Goal: Task Accomplishment & Management: Use online tool/utility

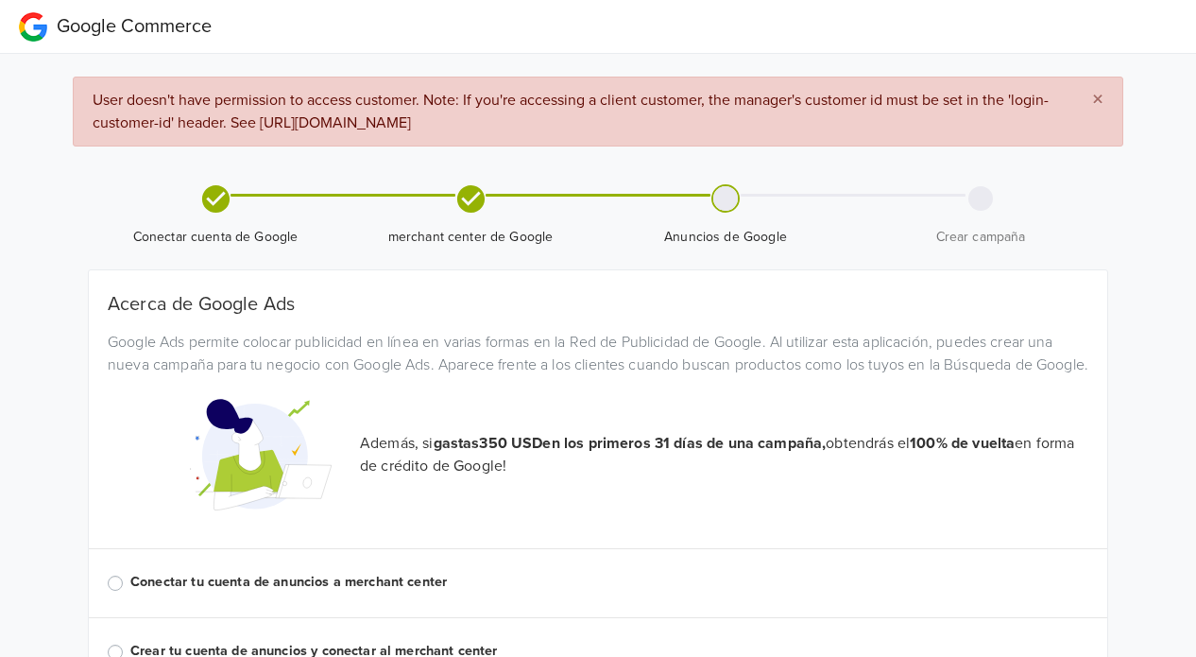
scroll to position [111, 0]
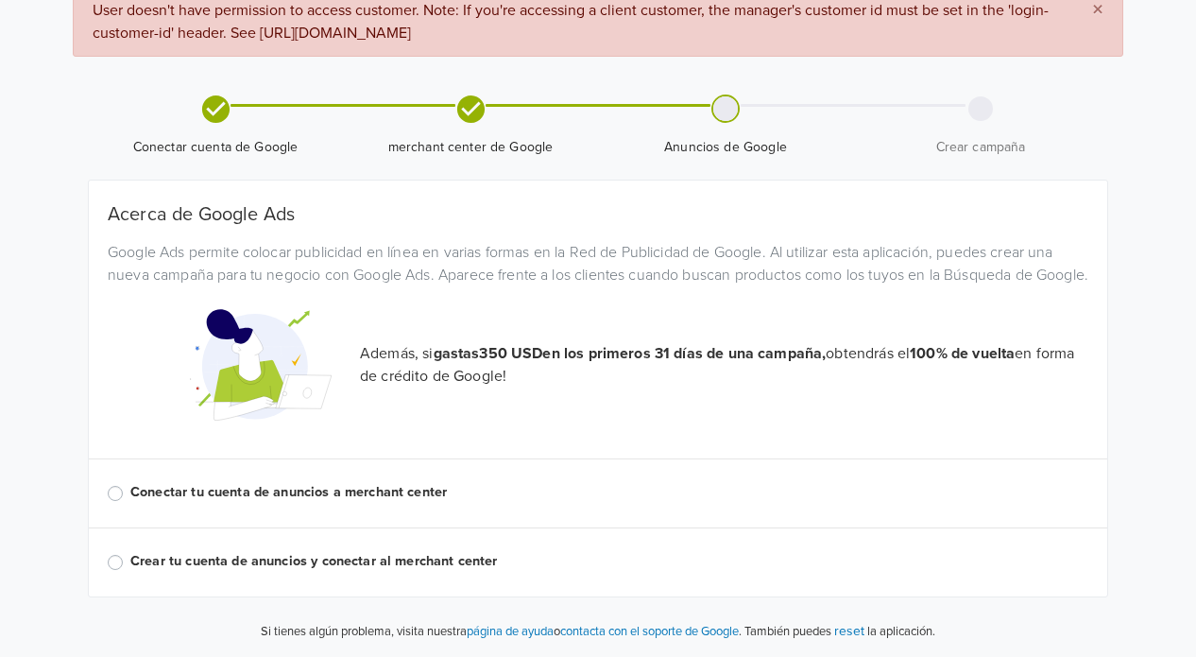
click at [116, 502] on div "Conectar tu cuenta de anuncios a merchant center" at bounding box center [598, 493] width 981 height 23
click at [130, 489] on label "Conectar tu cuenta de anuncios a merchant center" at bounding box center [609, 492] width 958 height 21
click at [0, 0] on input "Conectar tu cuenta de anuncios a merchant center" at bounding box center [0, 0] width 0 height 0
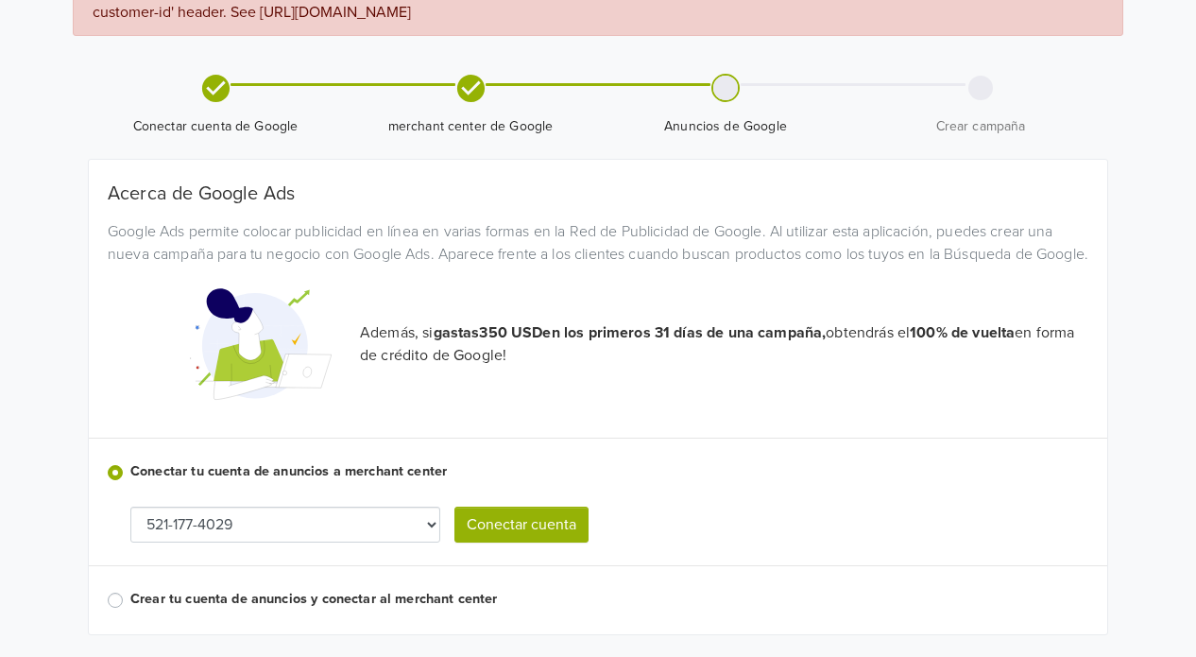
click at [130, 482] on label "Conectar tu cuenta de anuncios a merchant center" at bounding box center [609, 471] width 958 height 21
click at [0, 0] on input "Conectar tu cuenta de anuncios a merchant center" at bounding box center [0, 0] width 0 height 0
click at [510, 542] on button "Conectar cuenta" at bounding box center [521, 524] width 134 height 36
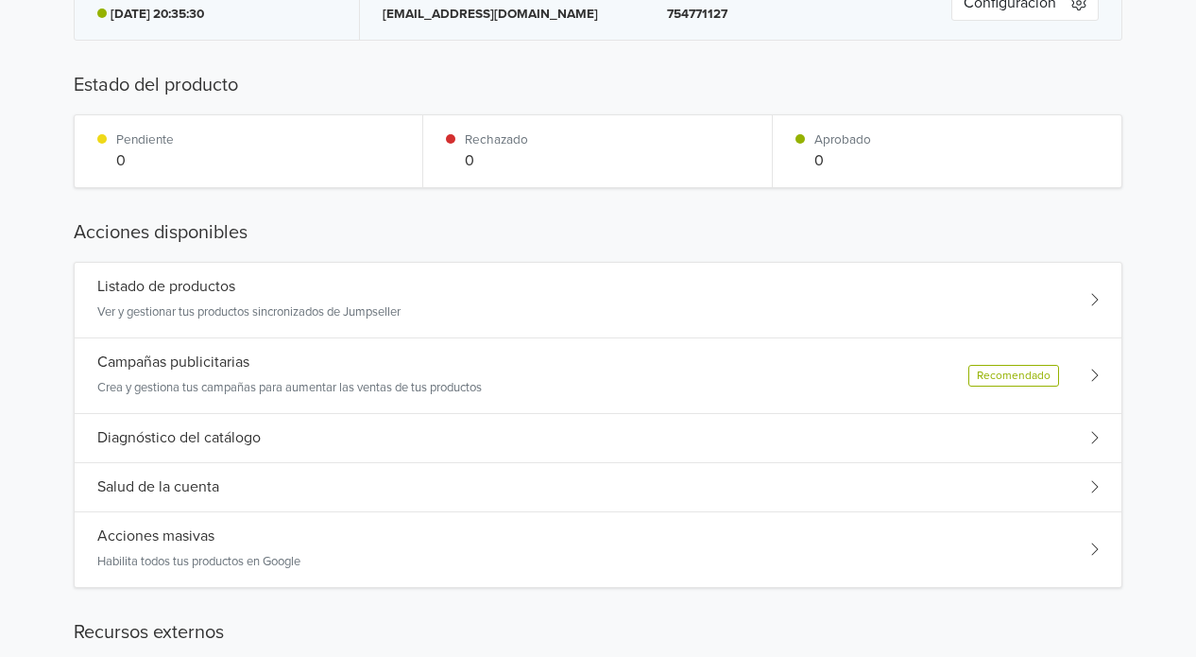
click at [368, 540] on div "Acciones masivas Habilita todos tus productos en Google" at bounding box center [598, 549] width 1047 height 75
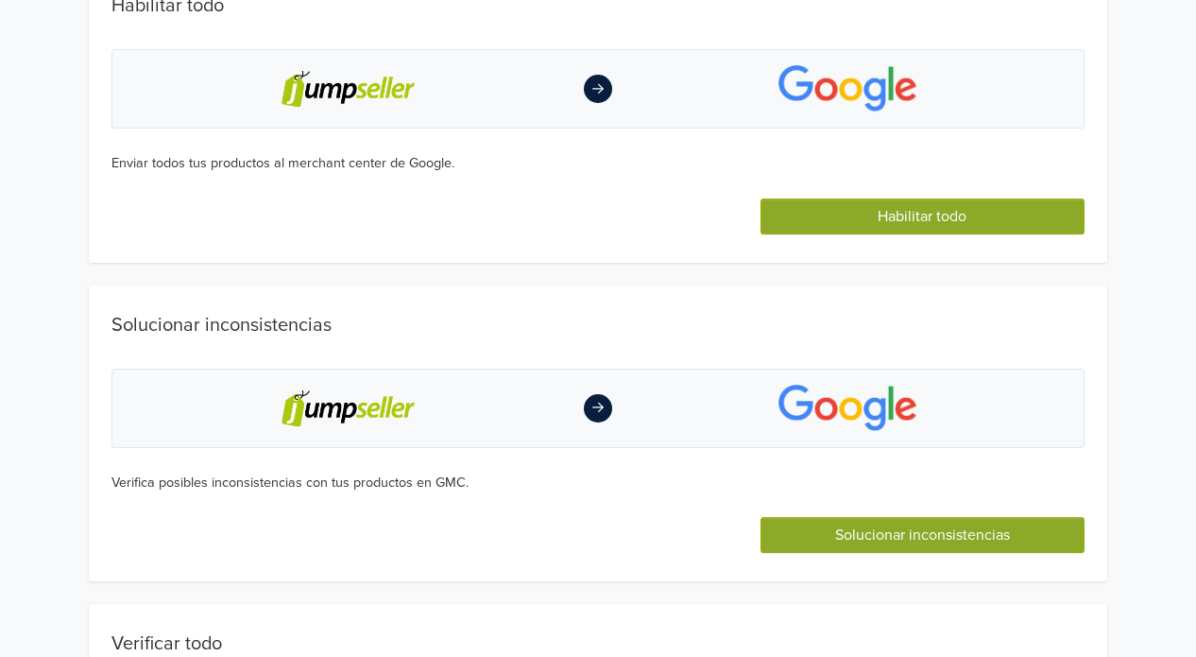
scroll to position [0, 0]
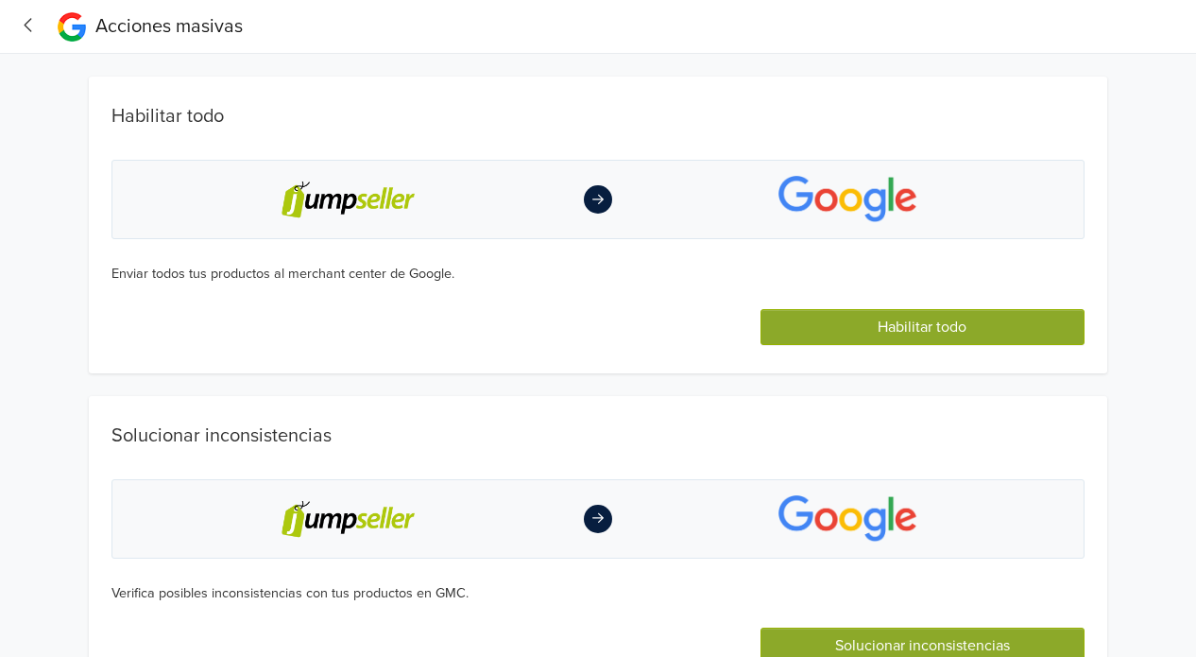
click at [922, 324] on button "Habilitar todo" at bounding box center [922, 327] width 324 height 36
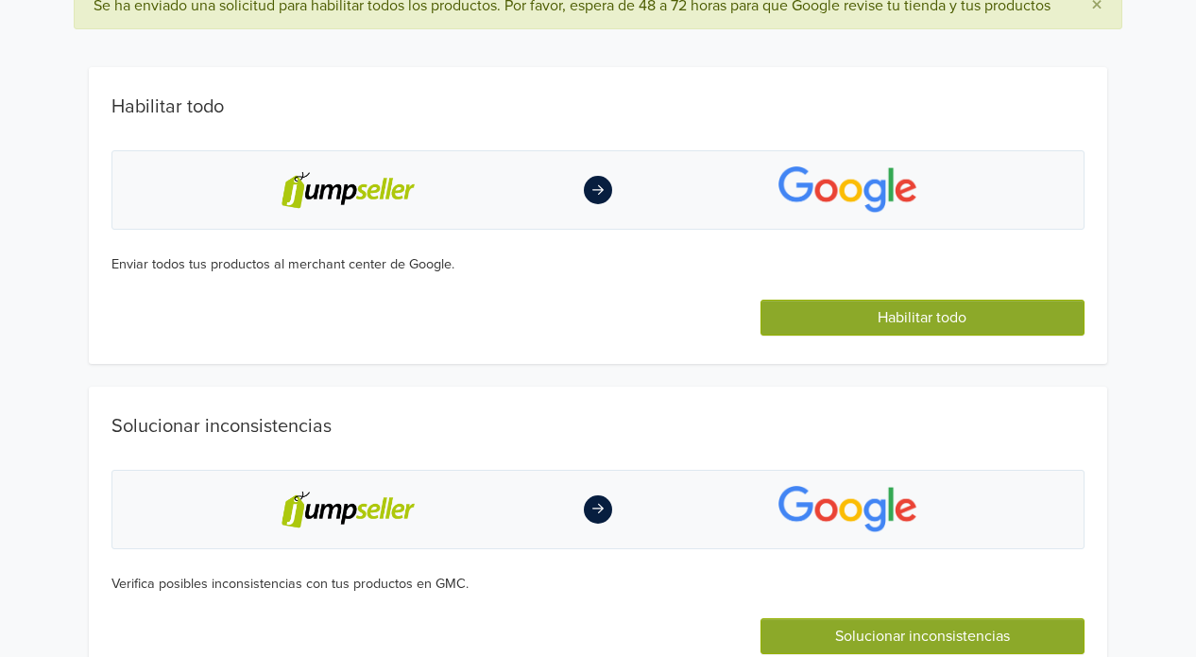
scroll to position [189, 0]
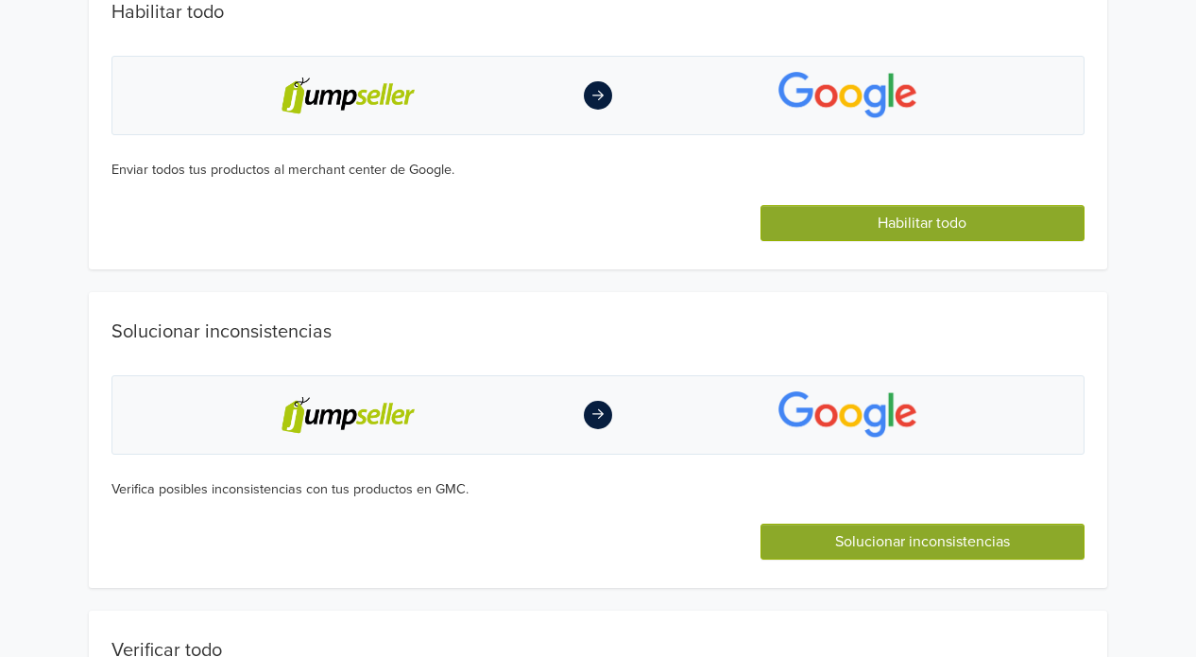
click at [918, 241] on button "Habilitar todo" at bounding box center [922, 223] width 324 height 36
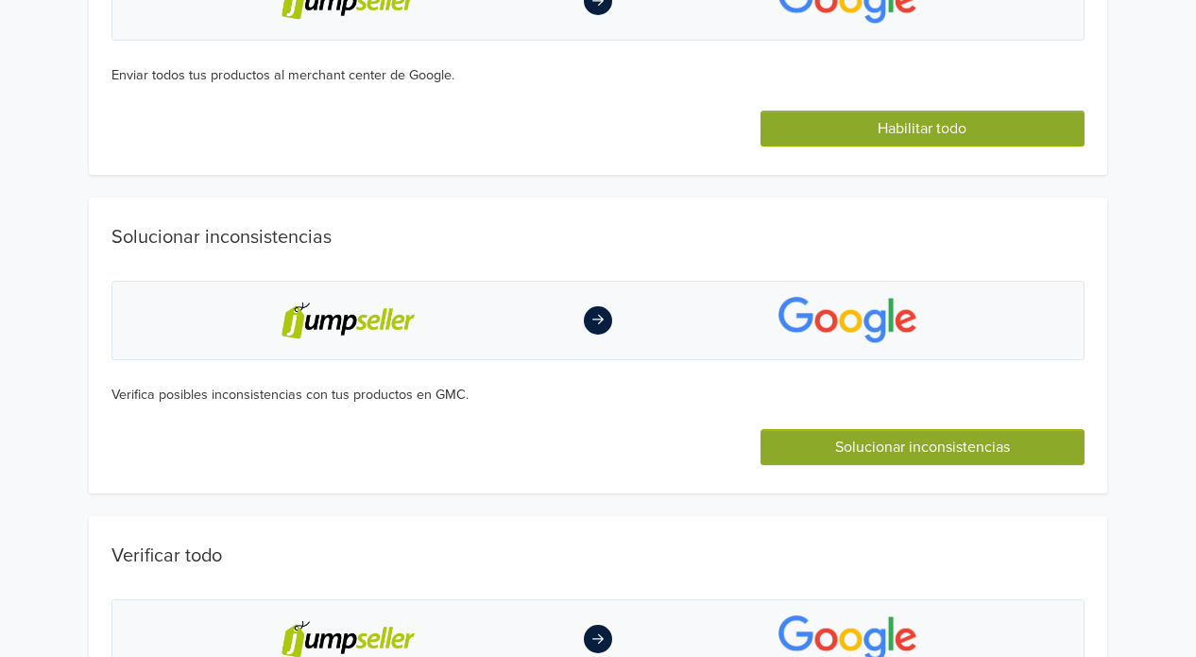
scroll to position [378, 0]
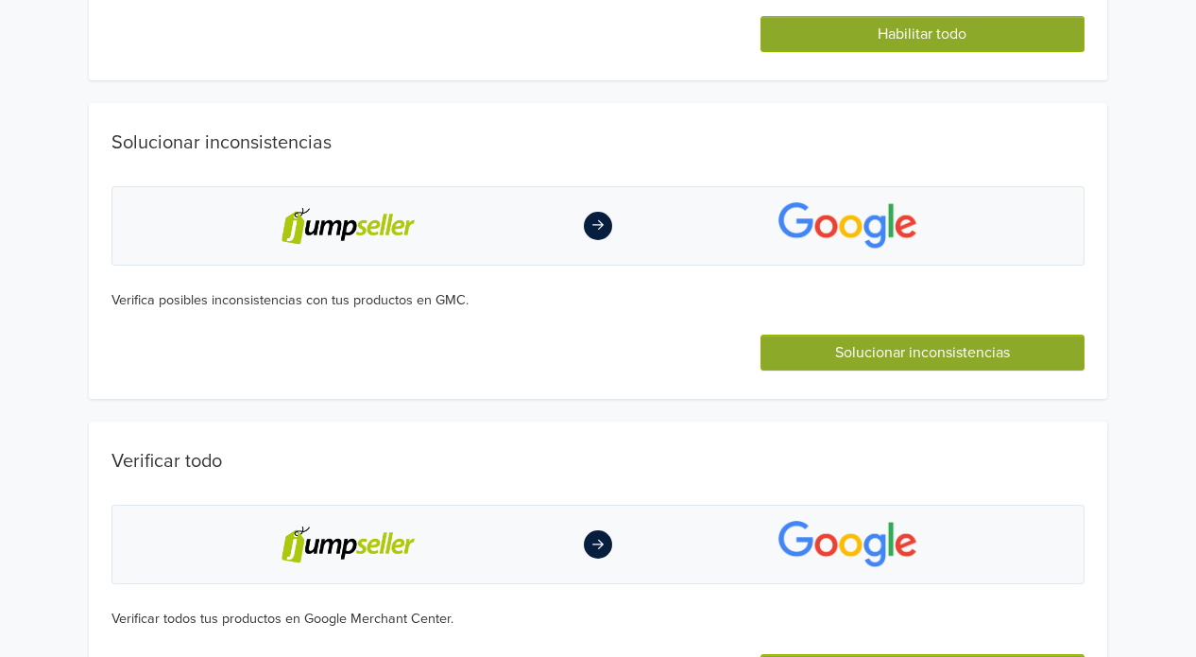
click at [952, 362] on button "Solucionar inconsistencias" at bounding box center [922, 352] width 324 height 36
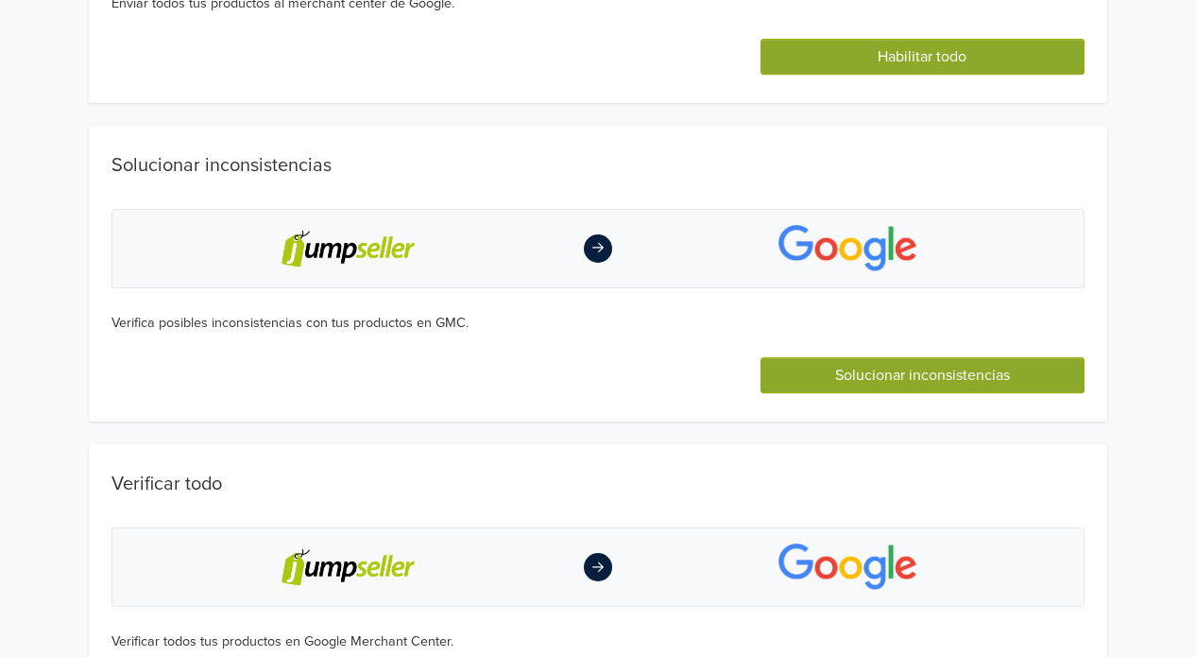
scroll to position [435, 0]
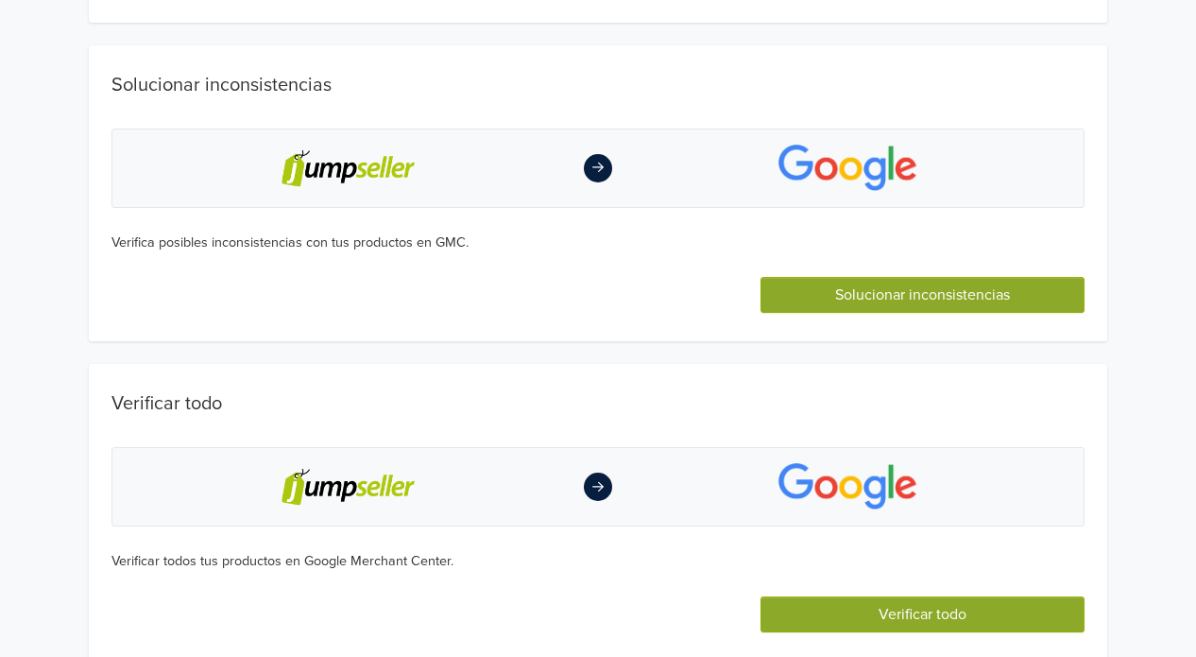
click at [903, 600] on button "Verificar todo" at bounding box center [922, 614] width 324 height 36
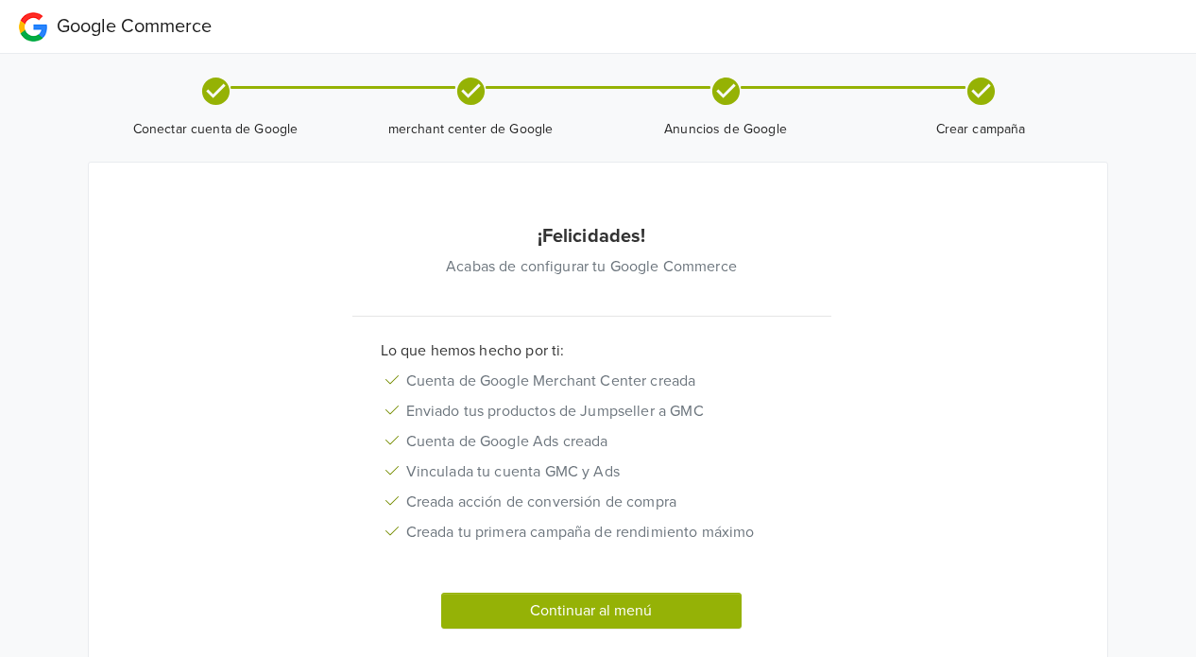
scroll to position [79, 0]
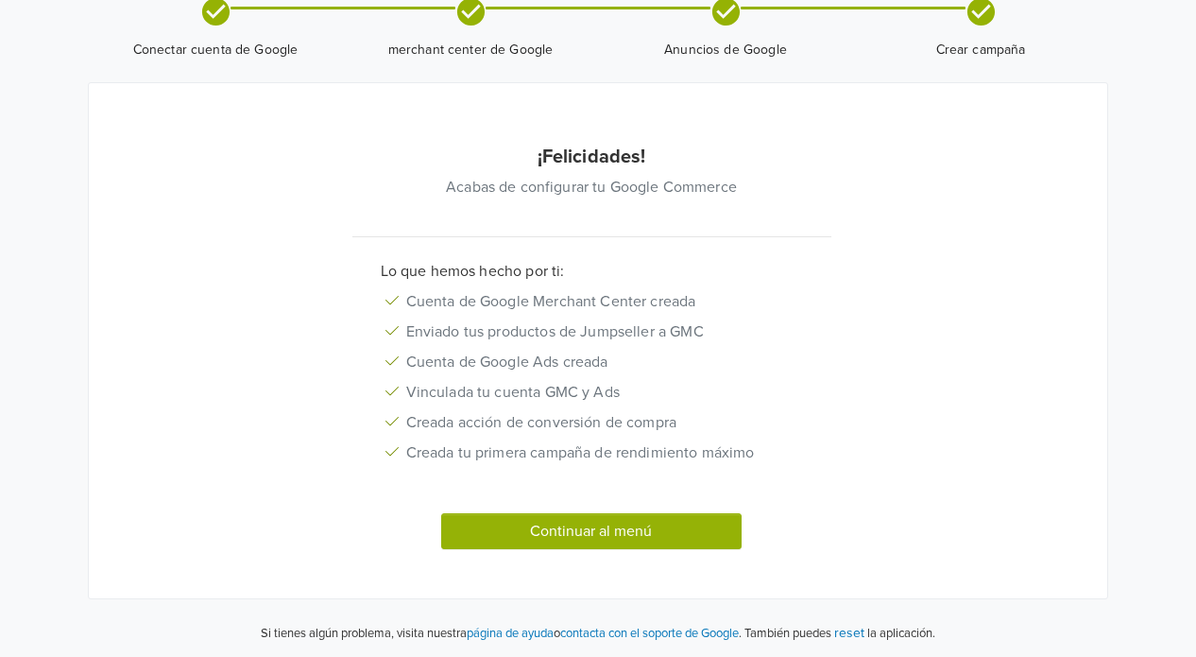
click at [614, 524] on button "Continuar al menú" at bounding box center [591, 531] width 300 height 36
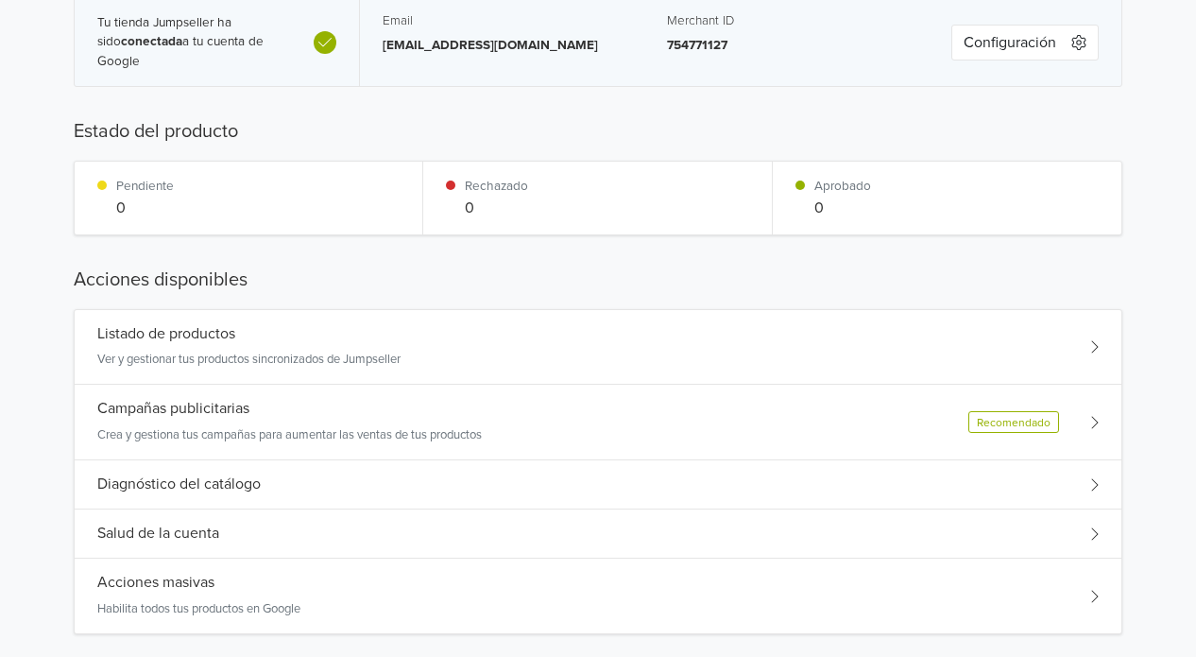
click at [942, 339] on div "Listado de productos Ver y gestionar tus productos sincronizados de Jumpseller" at bounding box center [598, 348] width 1047 height 76
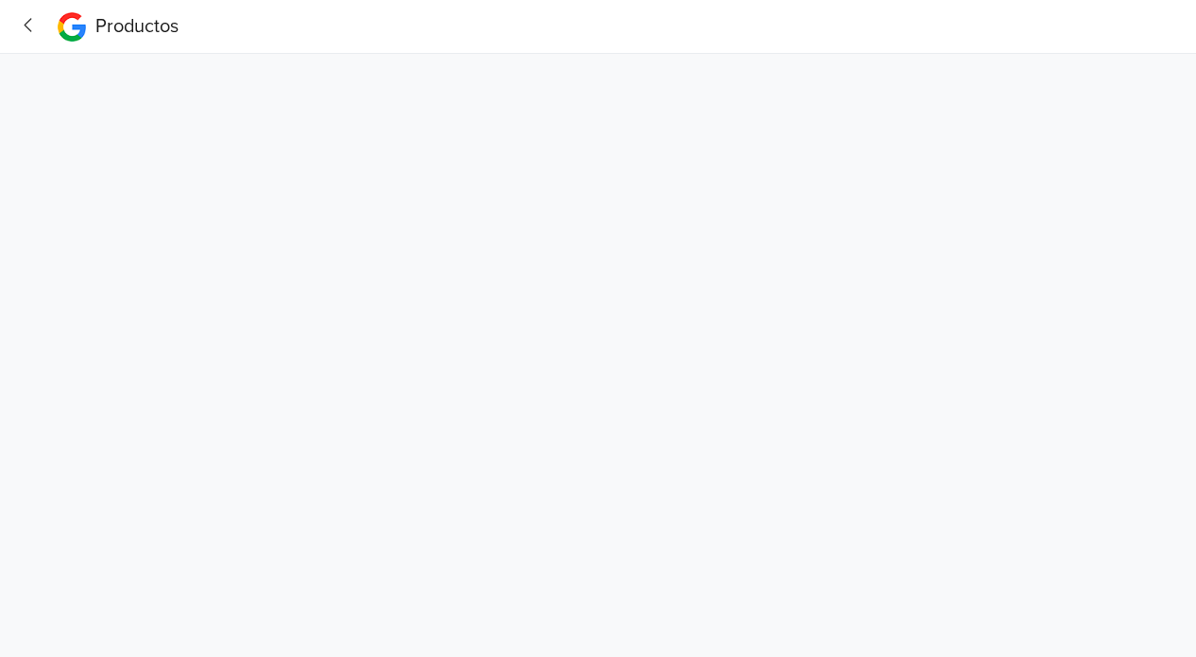
scroll to position [0, 0]
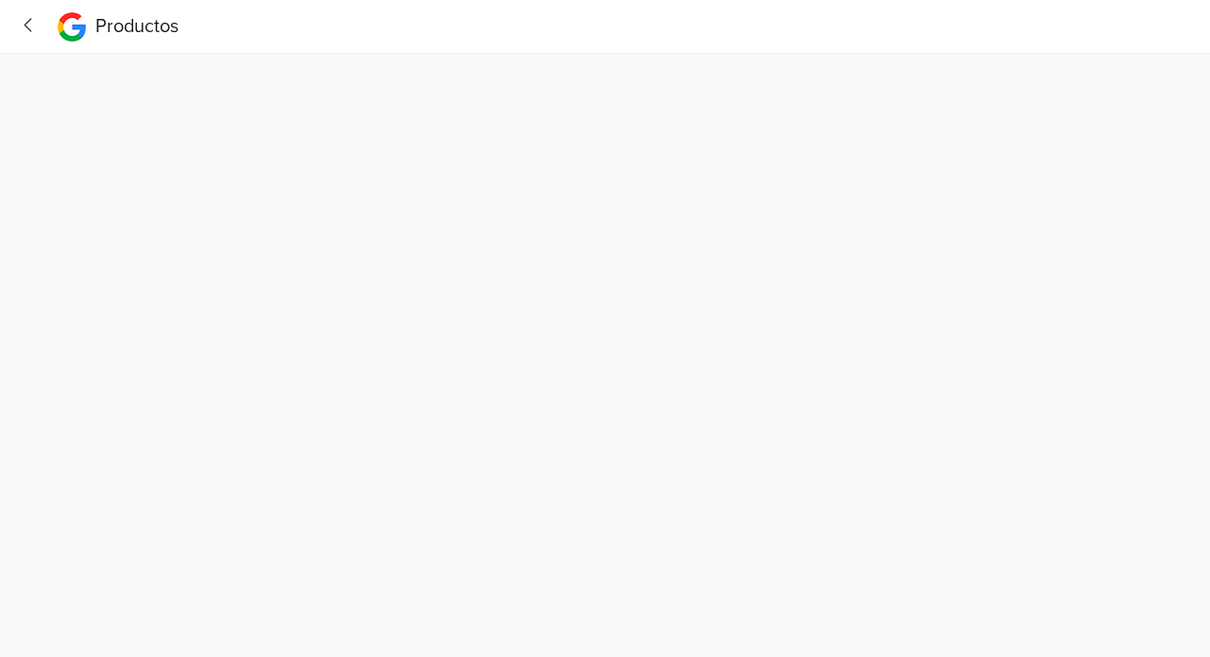
click at [36, 23] on icon "button" at bounding box center [29, 25] width 26 height 20
